Goal: Navigation & Orientation: Find specific page/section

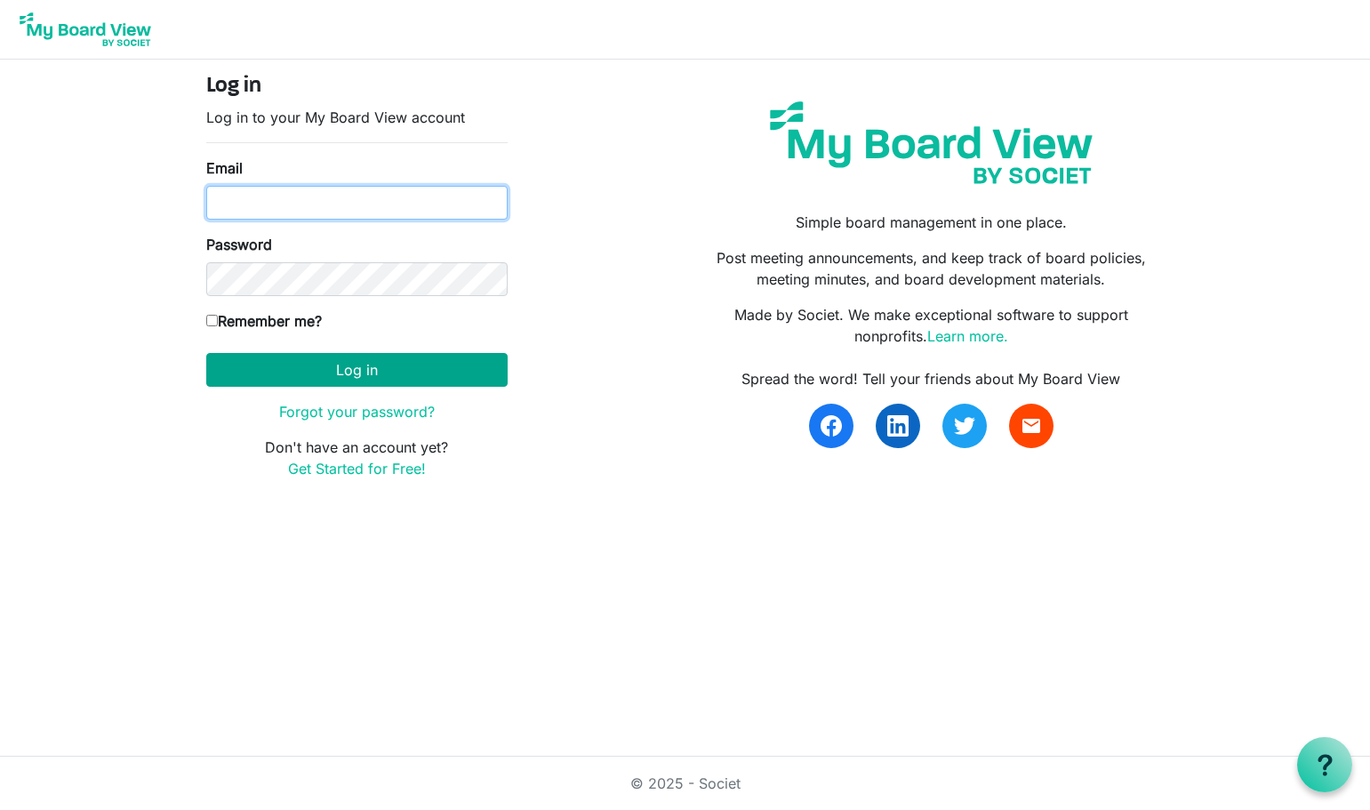
type input "manager@belfastcommunitynetwork.org.nz"
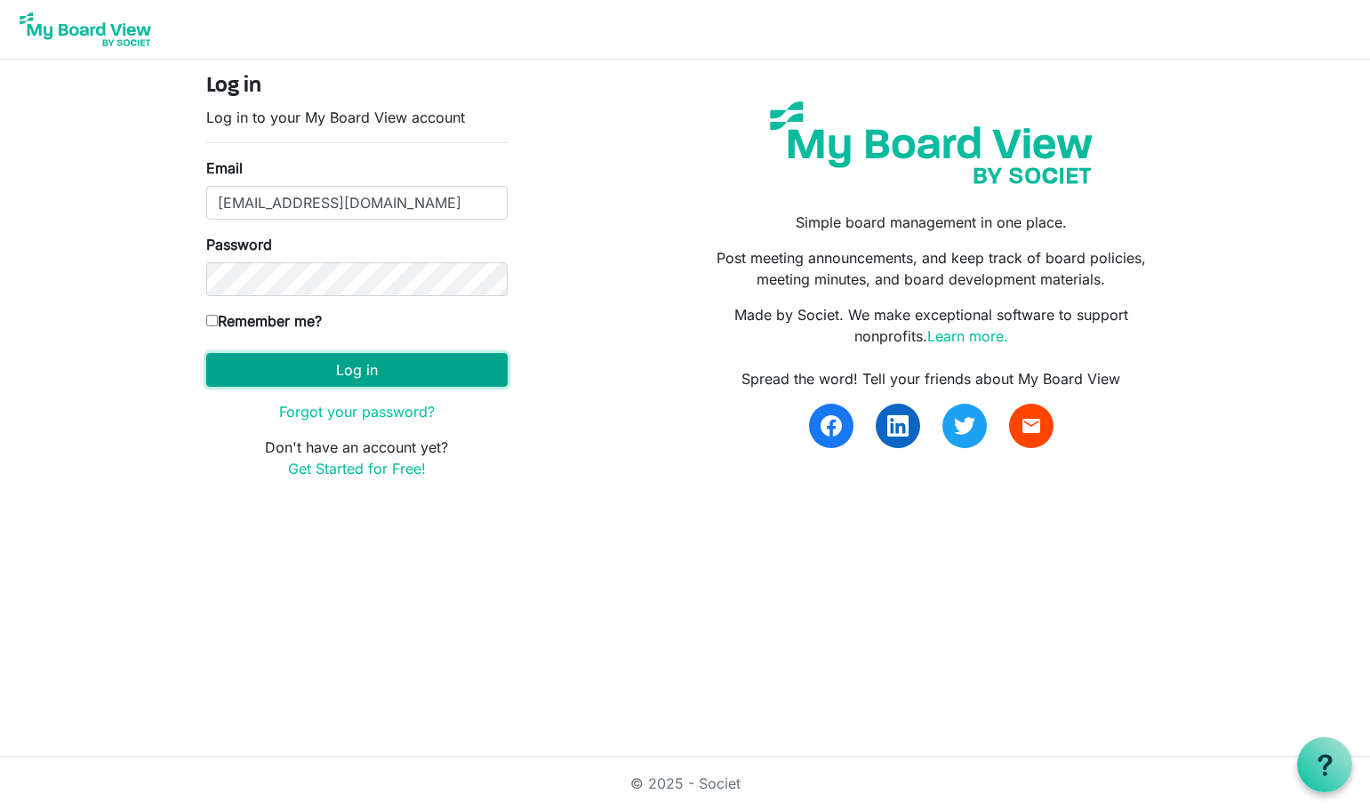
click at [399, 367] on button "Log in" at bounding box center [356, 370] width 301 height 34
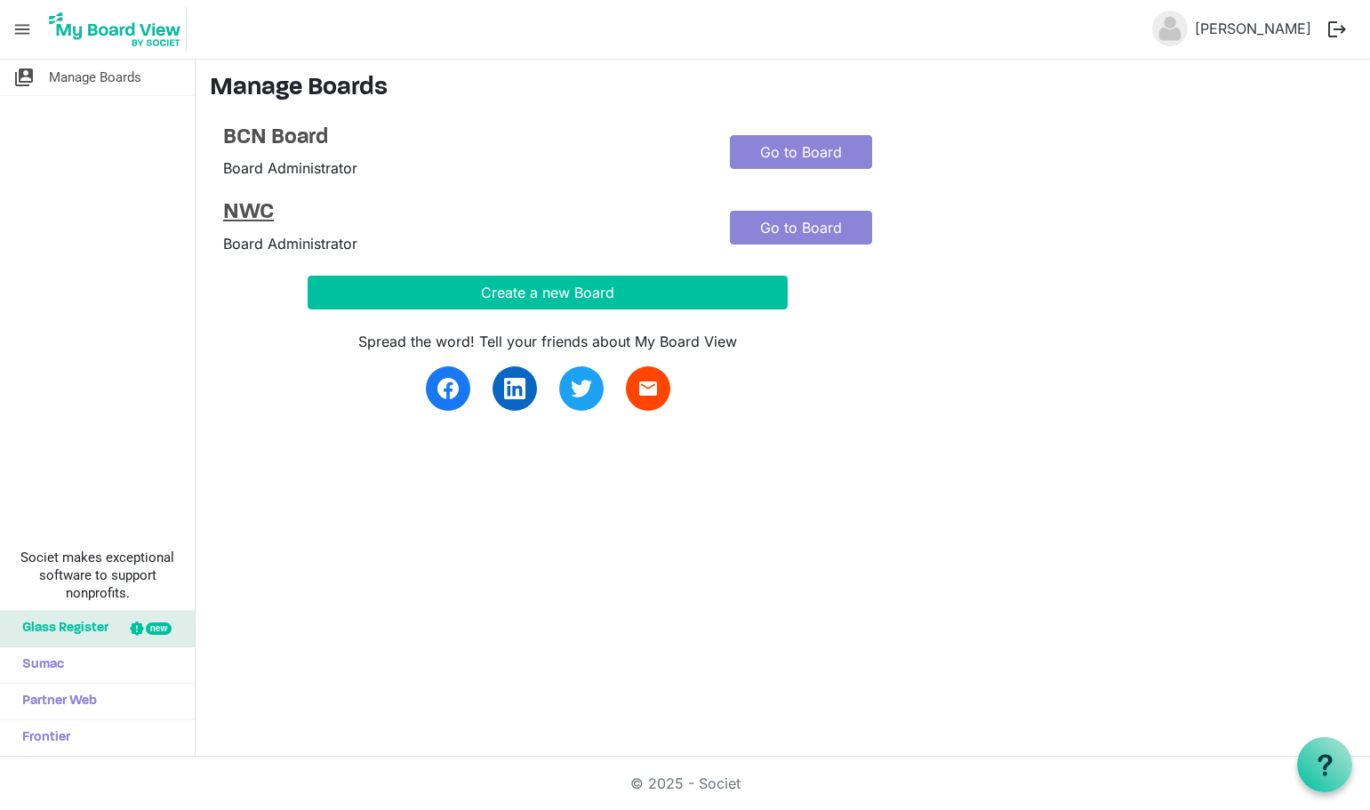
drag, startPoint x: 262, startPoint y: 210, endPoint x: 516, endPoint y: 220, distance: 253.5
click at [516, 220] on h4 "NWC" at bounding box center [463, 213] width 480 height 26
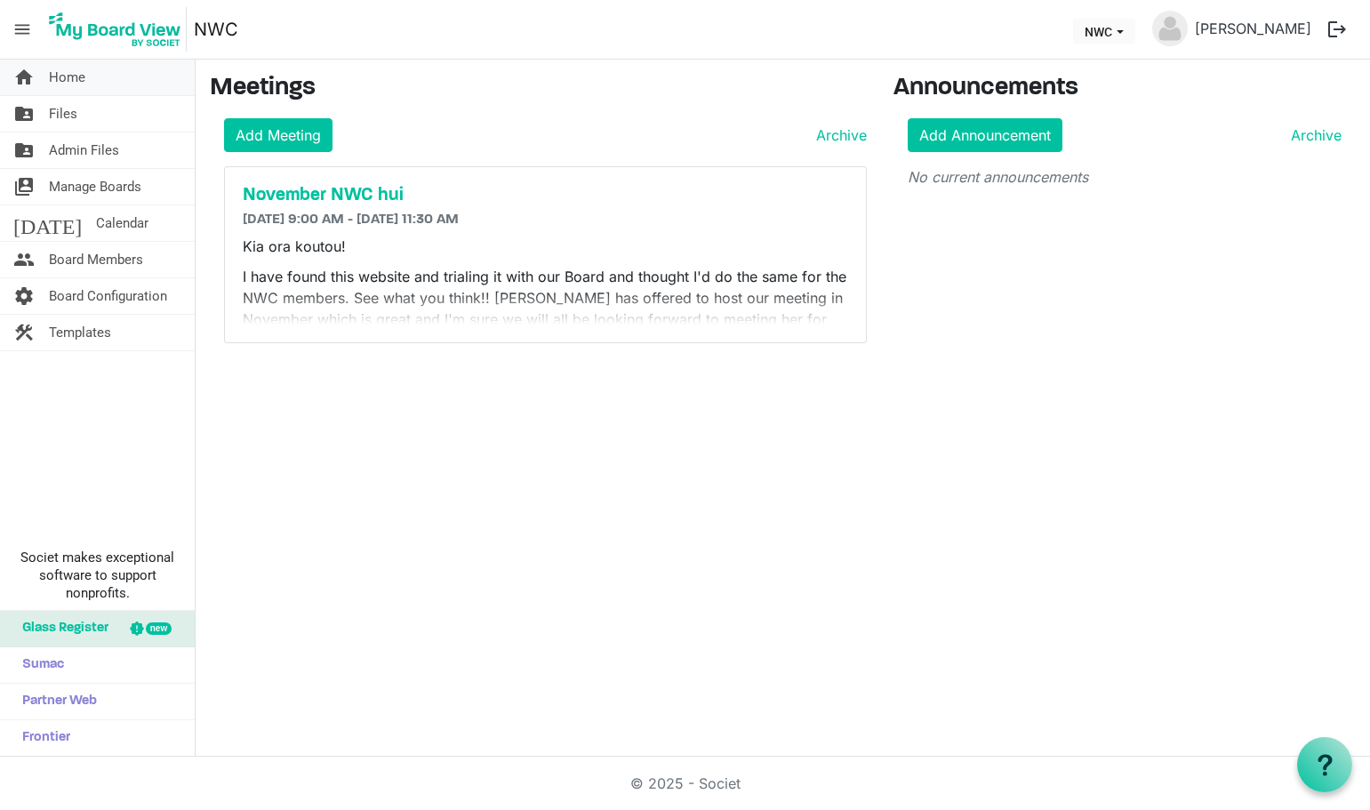
click at [73, 74] on span "Home" at bounding box center [67, 78] width 36 height 36
click at [100, 256] on span "Board Members" at bounding box center [96, 260] width 94 height 36
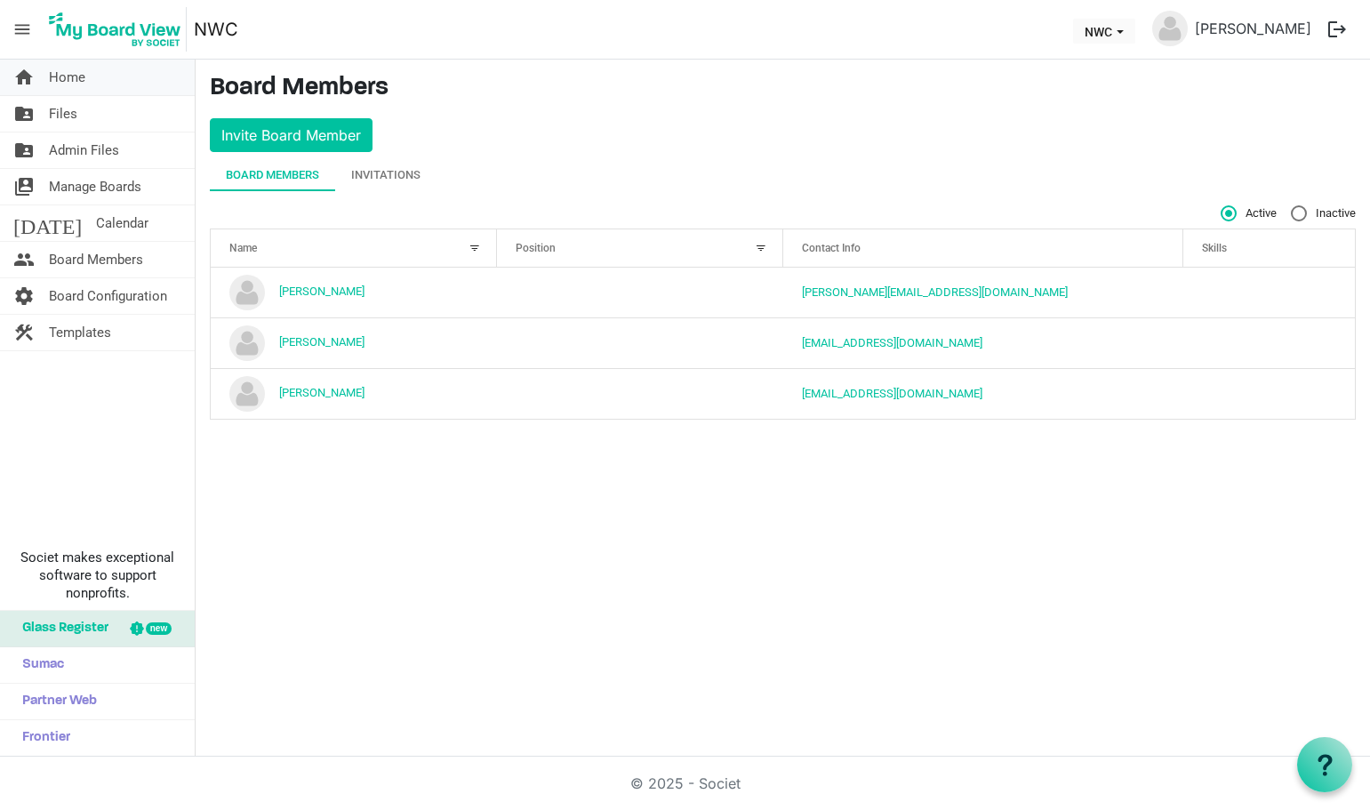
click at [98, 71] on link "home Home" at bounding box center [97, 78] width 195 height 36
